Goal: Information Seeking & Learning: Find specific fact

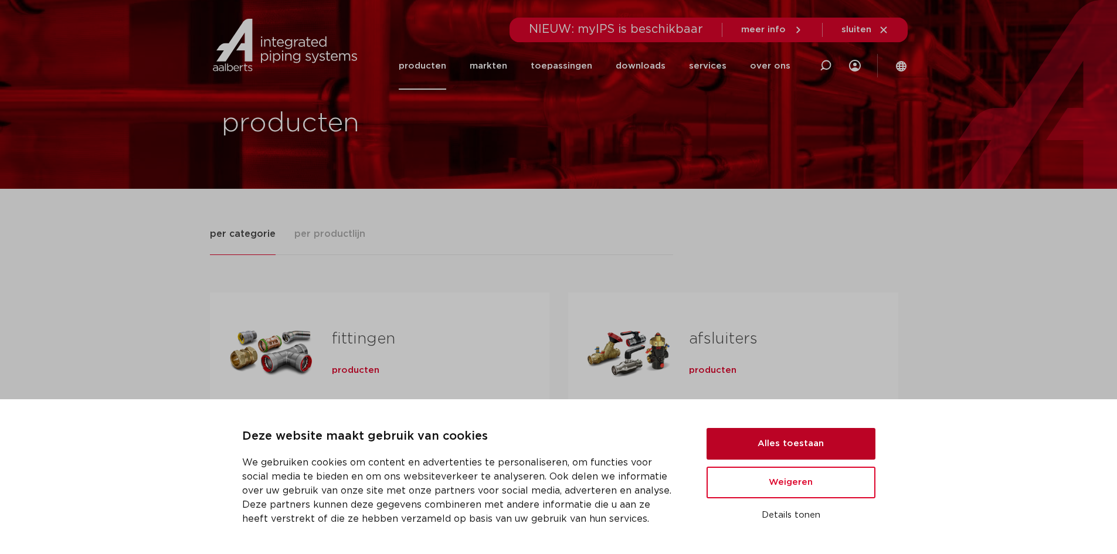
click at [832, 449] on button "Alles toestaan" at bounding box center [790, 444] width 169 height 32
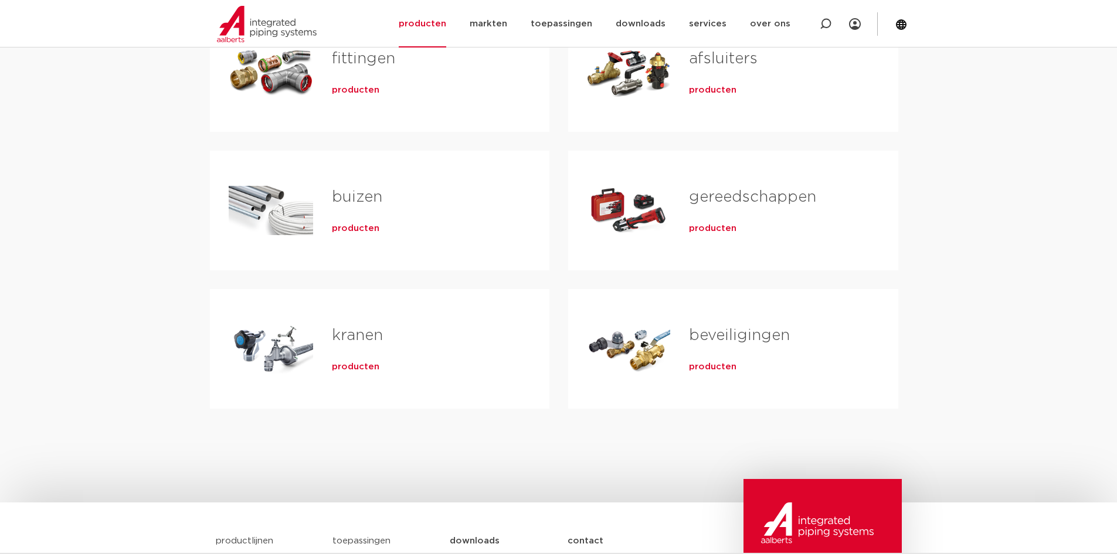
scroll to position [176, 0]
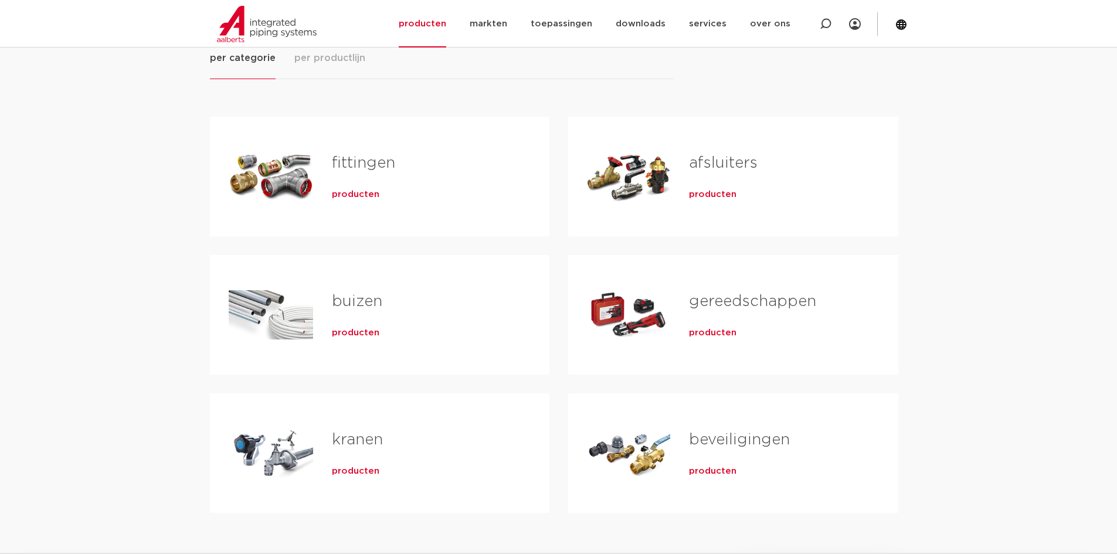
click at [379, 171] on link "fittingen" at bounding box center [363, 162] width 63 height 15
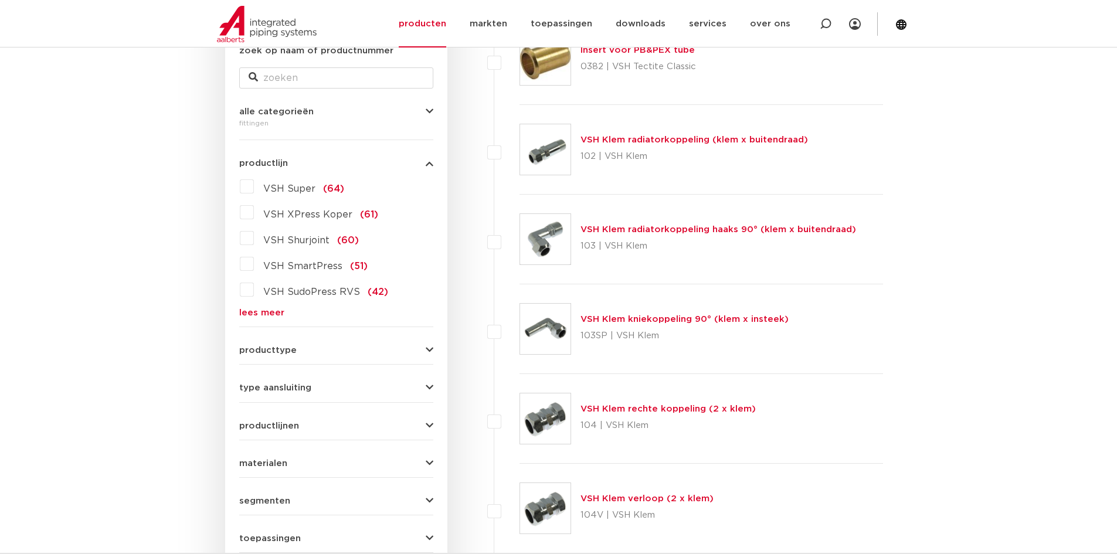
scroll to position [234, 0]
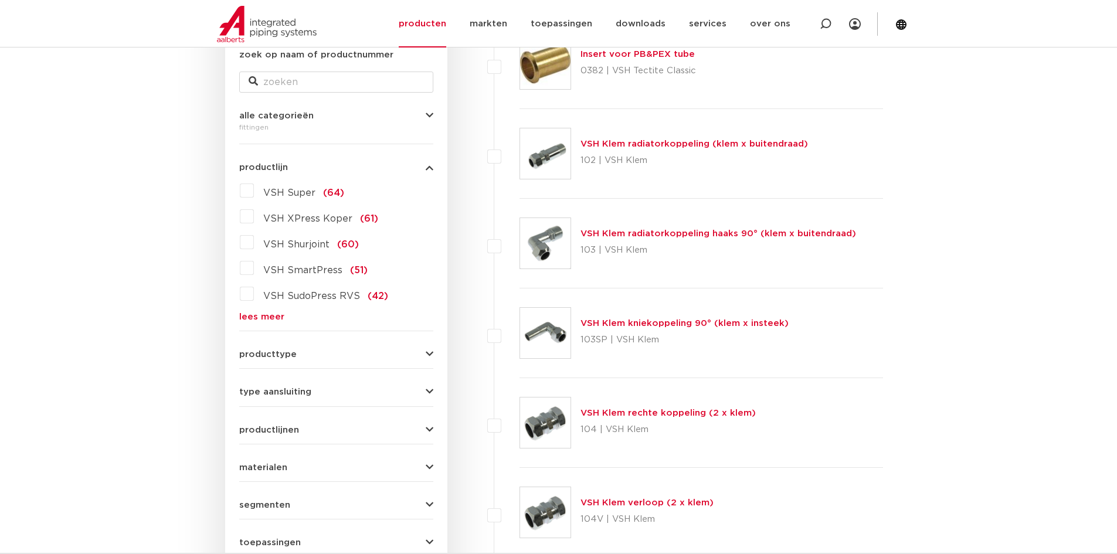
click at [431, 359] on icon "button" at bounding box center [430, 354] width 8 height 9
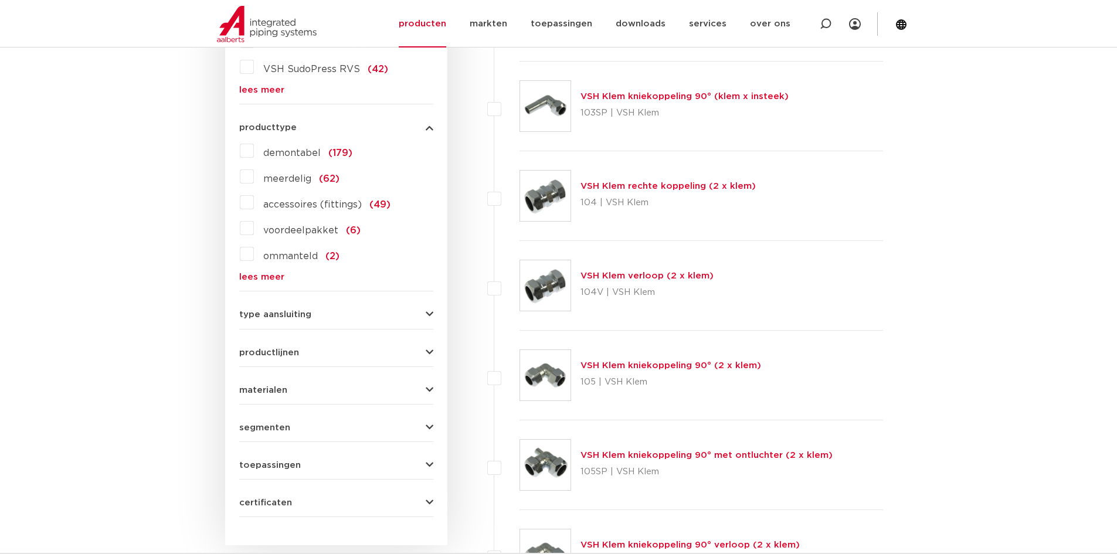
scroll to position [469, 0]
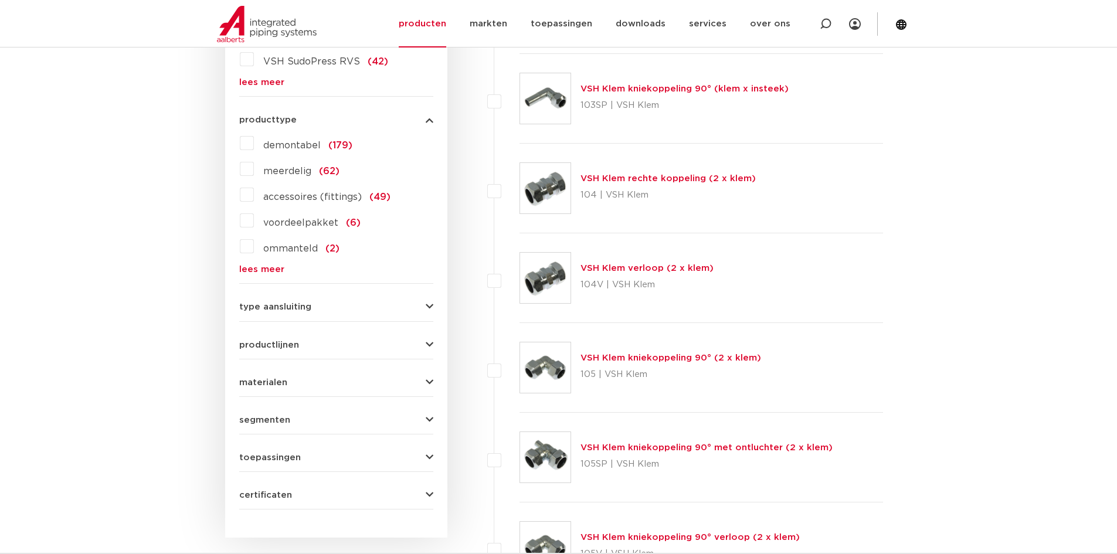
click at [410, 295] on div "type aansluiting press (498) buiseind (137) Rp - binnendraad cilindrisch (BSPT)…" at bounding box center [336, 302] width 194 height 18
click at [431, 308] on icon "button" at bounding box center [430, 306] width 8 height 9
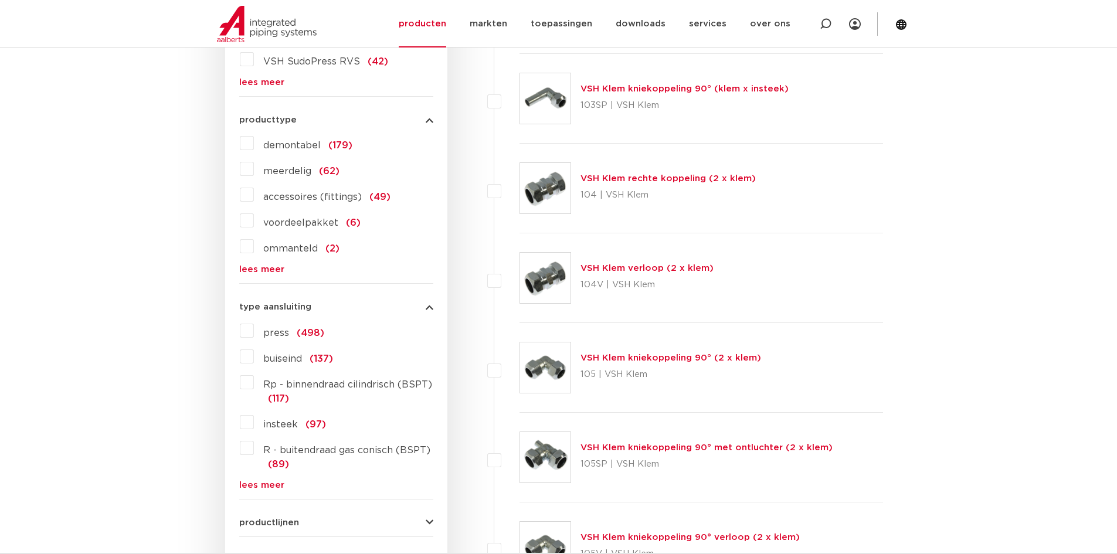
click at [254, 423] on label "insteek (97)" at bounding box center [290, 422] width 72 height 19
click at [0, 0] on input "insteek (97)" at bounding box center [0, 0] width 0 height 0
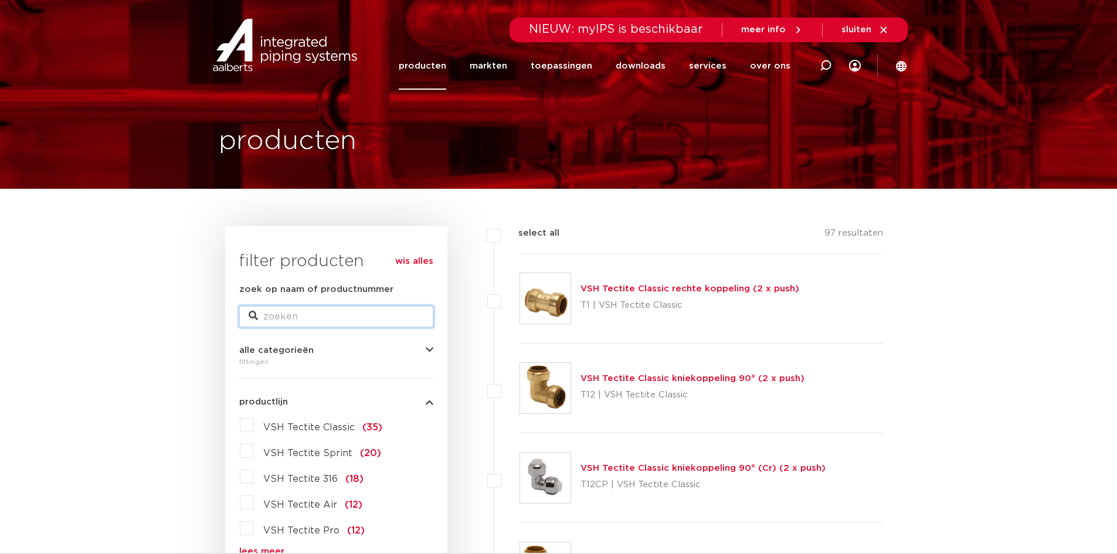
click at [325, 318] on input "zoek op naam of productnummer" at bounding box center [336, 316] width 194 height 21
type input "verloop nippel"
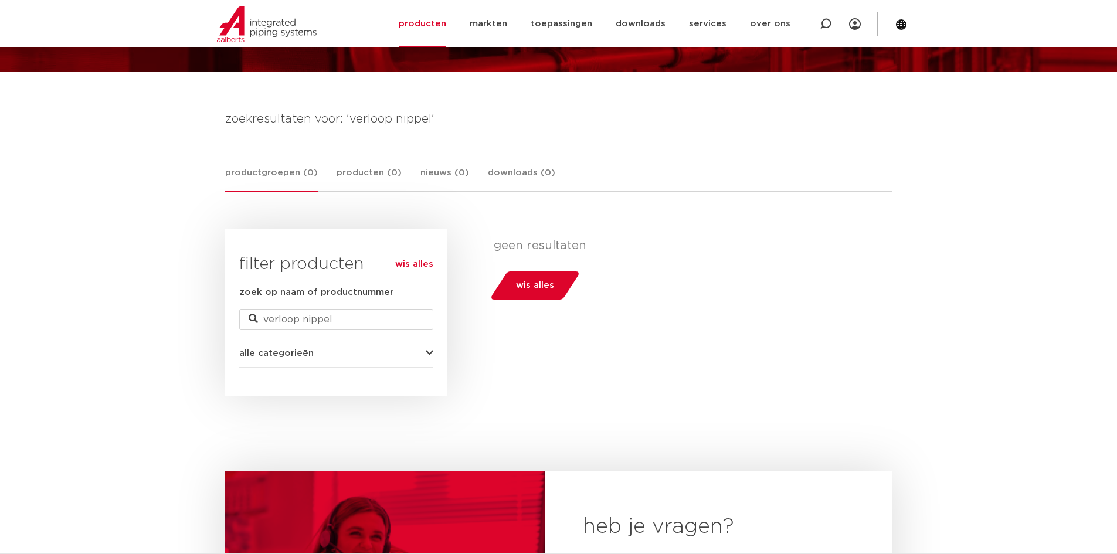
scroll to position [117, 0]
click at [370, 321] on input "verloop nippel" at bounding box center [336, 318] width 194 height 21
type input "v"
type input "draad nippel"
